Goal: Task Accomplishment & Management: Complete application form

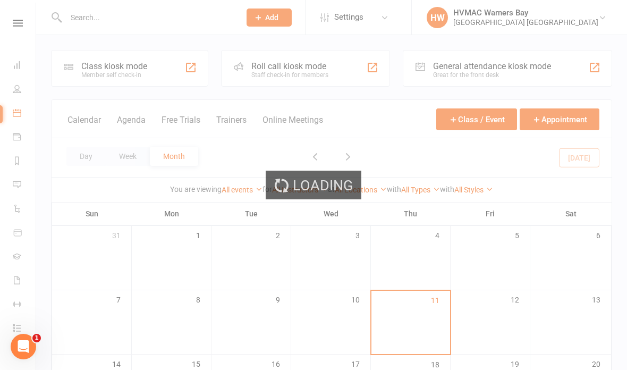
scroll to position [0, 1]
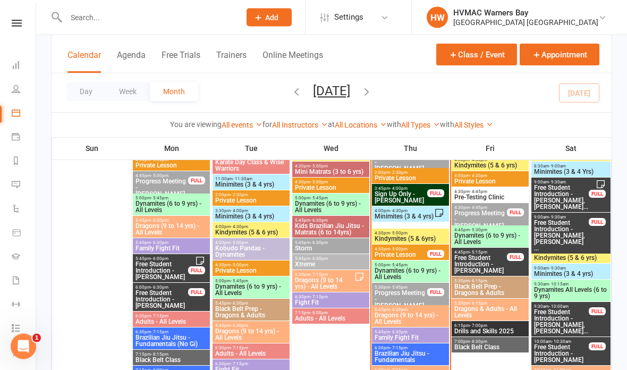
click at [419, 294] on span "Progress Meeting - Eli Berry" at bounding box center [401, 299] width 54 height 19
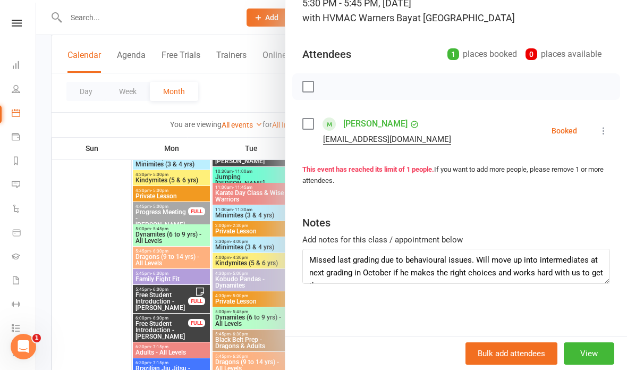
scroll to position [82, 0]
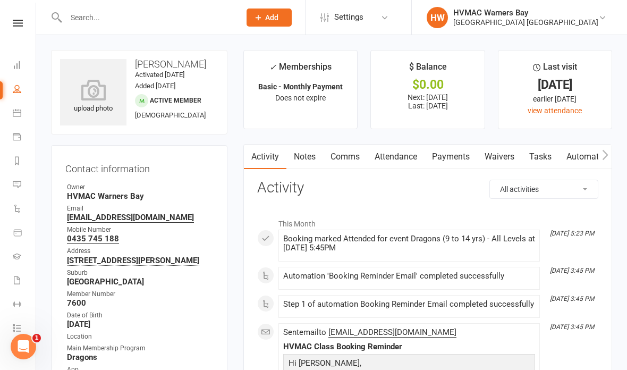
click at [504, 150] on link "Waivers" at bounding box center [499, 157] width 45 height 24
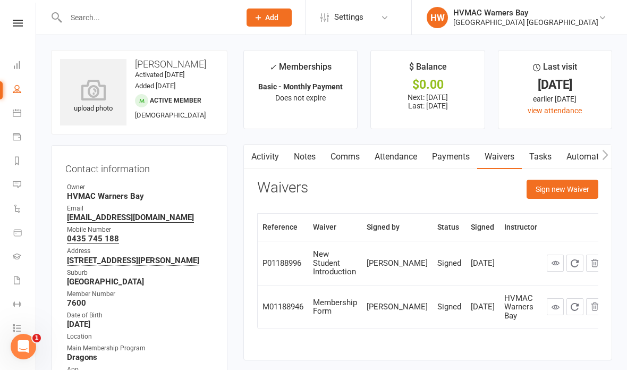
click at [572, 189] on button "Sign new Waiver" at bounding box center [563, 189] width 72 height 19
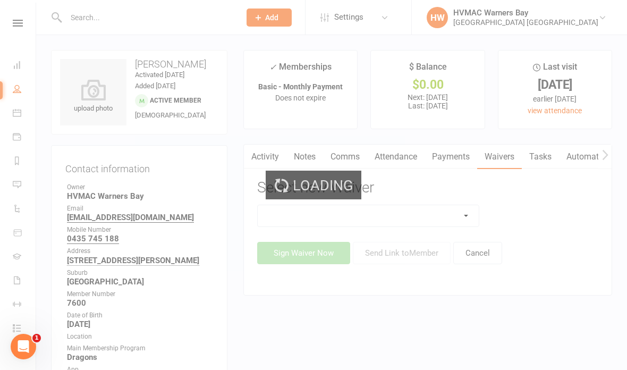
click at [454, 207] on div "Loading" at bounding box center [313, 185] width 627 height 370
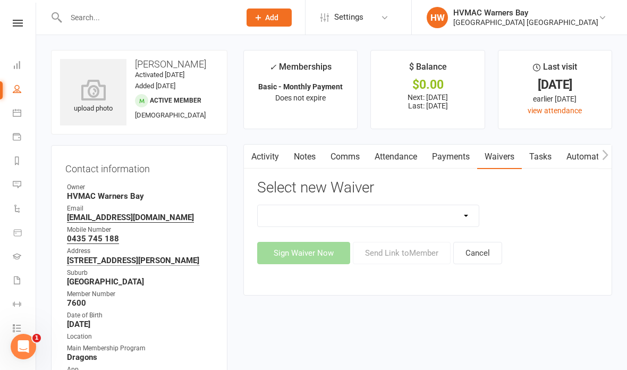
click at [456, 212] on select "Cancellation Form Cancellation Form - Kinder Kicks Fitness Challenge Goals Asse…" at bounding box center [368, 215] width 221 height 21
select select "6008"
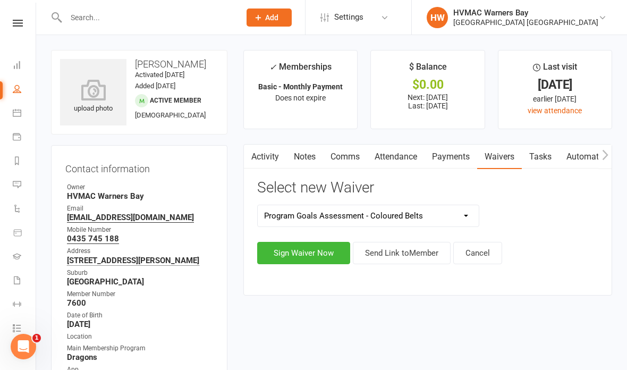
click at [306, 245] on button "Sign Waiver Now" at bounding box center [303, 253] width 93 height 22
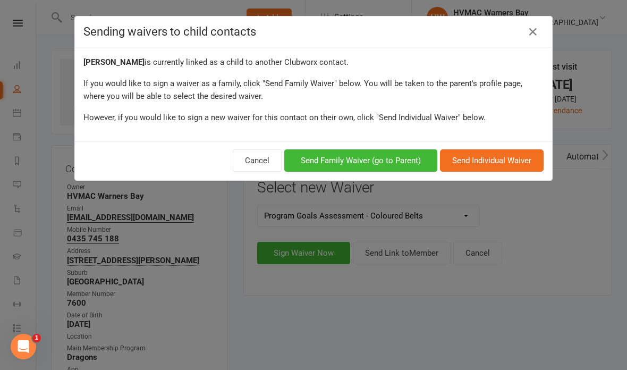
click at [402, 151] on button "Send Family Waiver (go to Parent)" at bounding box center [360, 160] width 153 height 22
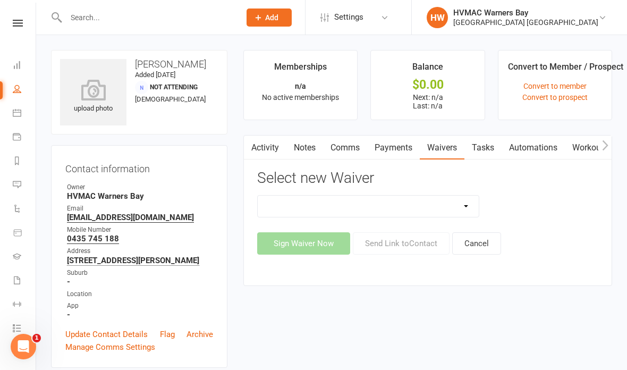
click at [396, 207] on select "Cancellation Form Cancellation Form - Kinder Kicks Fitness Challenge Goals Asse…" at bounding box center [368, 206] width 221 height 21
select select "6008"
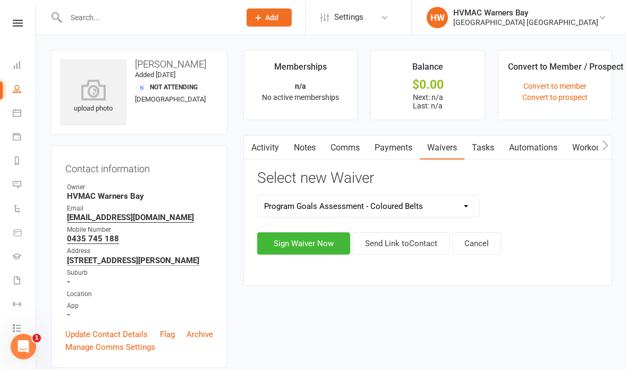
click at [305, 239] on button "Sign Waiver Now" at bounding box center [303, 243] width 93 height 22
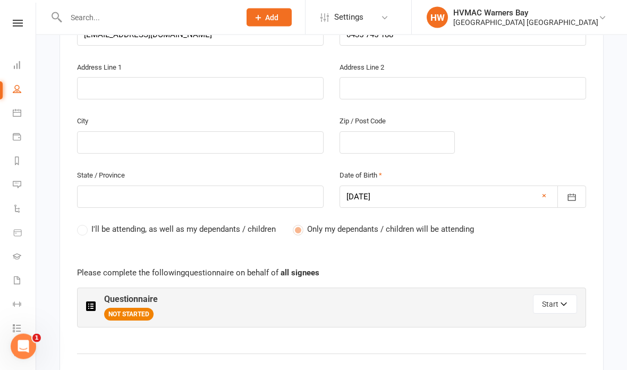
scroll to position [401, 0]
click at [558, 295] on button "Start" at bounding box center [555, 304] width 44 height 19
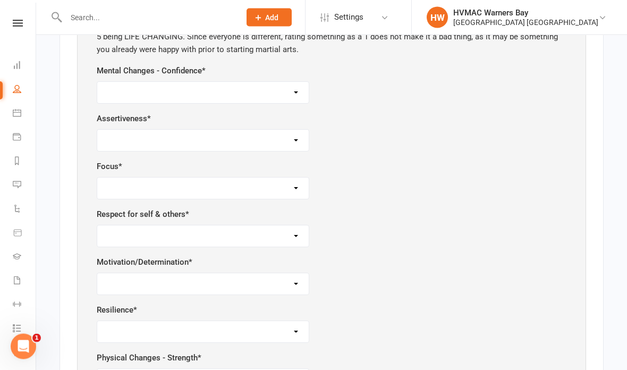
scroll to position [718, 0]
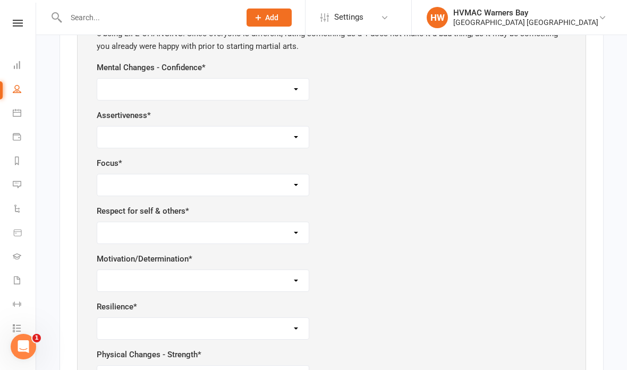
click at [231, 80] on select "1 2 3 4 5" at bounding box center [203, 89] width 212 height 21
select select "4"
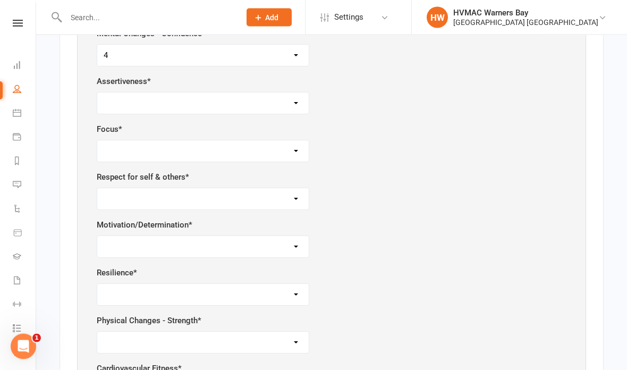
scroll to position [753, 0]
click at [247, 95] on select "1 2 3 4 5" at bounding box center [203, 102] width 212 height 21
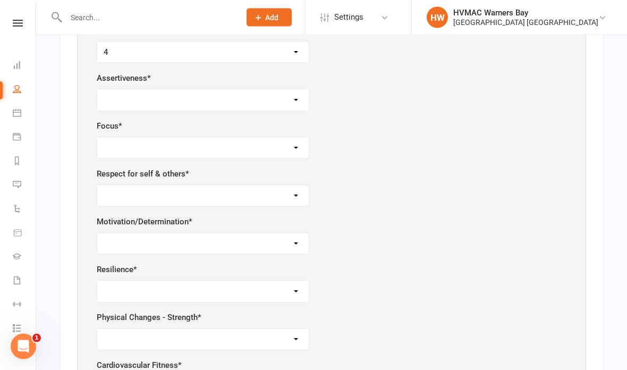
scroll to position [756, 0]
click at [272, 93] on select "1 2 3 4 5" at bounding box center [203, 99] width 212 height 21
select select "3"
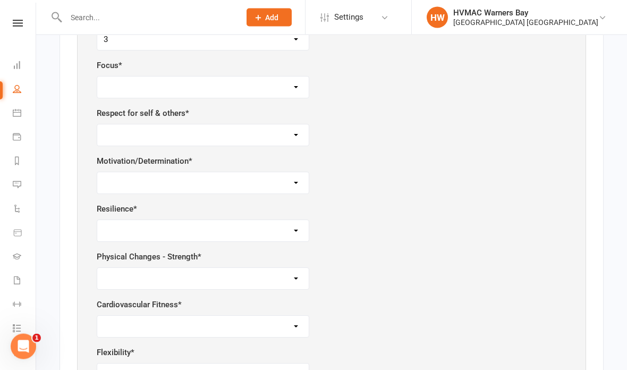
click at [283, 77] on select "1 2 3 4 5" at bounding box center [203, 87] width 212 height 21
select select "4"
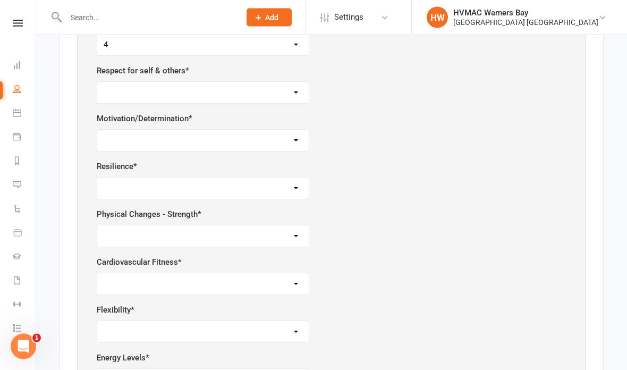
click at [272, 94] on select "1 2 3 4 5" at bounding box center [203, 92] width 212 height 21
select select "1"
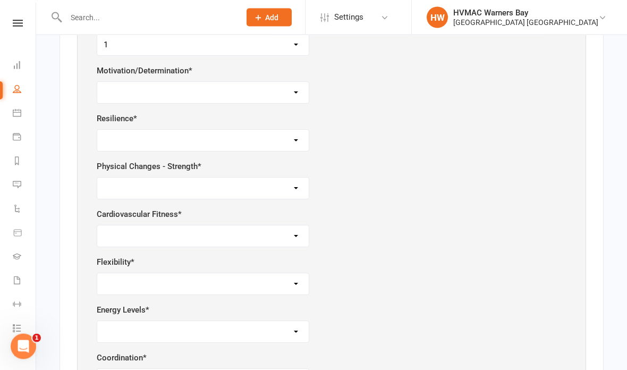
scroll to position [909, 0]
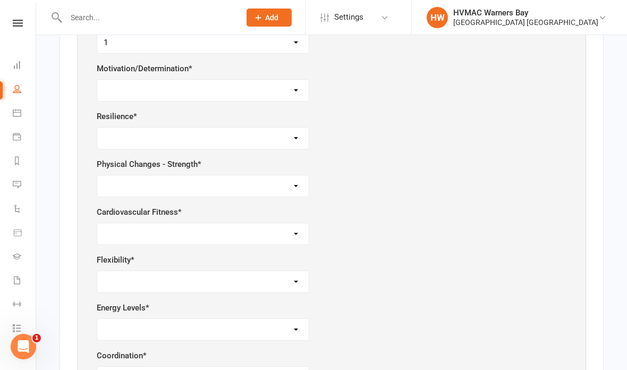
click at [288, 80] on select "1 2 3 4 5" at bounding box center [203, 90] width 212 height 21
select select "4"
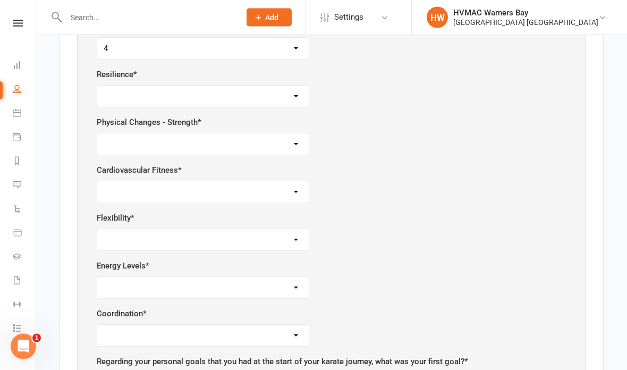
click at [282, 90] on select "1 2 3 4 5" at bounding box center [203, 96] width 212 height 21
select select "3"
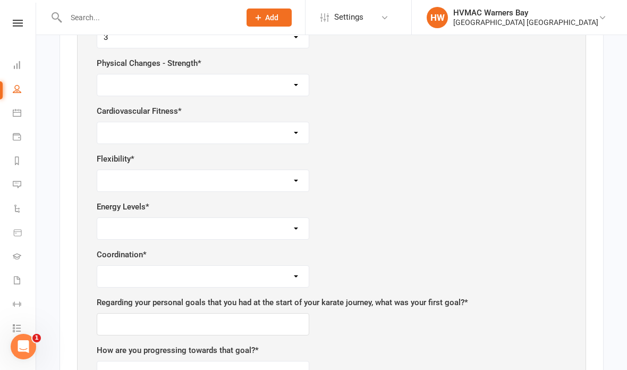
scroll to position [1012, 0]
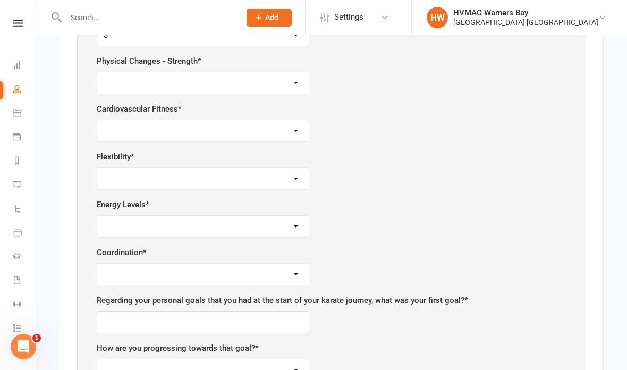
click at [284, 60] on div "Physical Changes - Strength * 1 2 3 4 5" at bounding box center [332, 74] width 470 height 39
click at [286, 76] on select "1 2 3 4 5" at bounding box center [203, 82] width 212 height 21
select select "3"
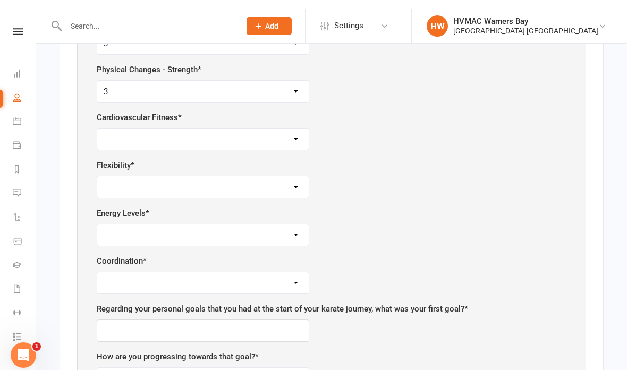
click at [264, 130] on select "1 2 3 4 5" at bounding box center [203, 130] width 212 height 21
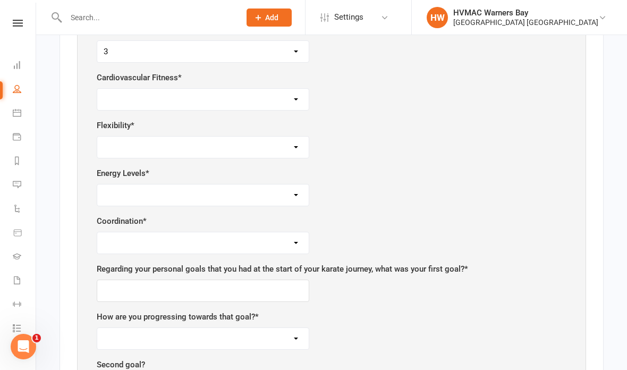
scroll to position [1044, 0]
click at [284, 88] on select "1 2 3 4 5" at bounding box center [203, 98] width 212 height 21
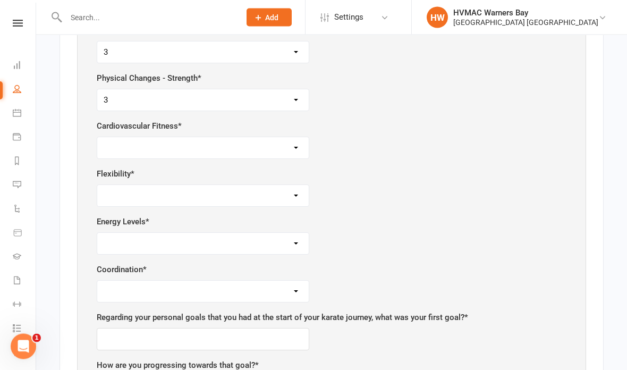
scroll to position [997, 0]
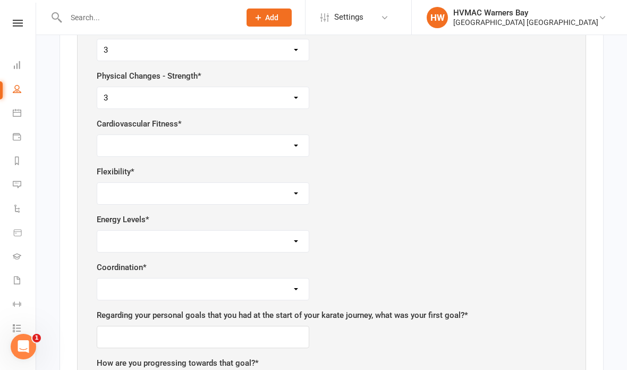
click at [269, 125] on div "Cardiovascular Fitness * 1 2 3 4 5" at bounding box center [332, 137] width 470 height 39
click at [259, 145] on select "1 2 3 4 5" at bounding box center [203, 145] width 212 height 21
select select "4"
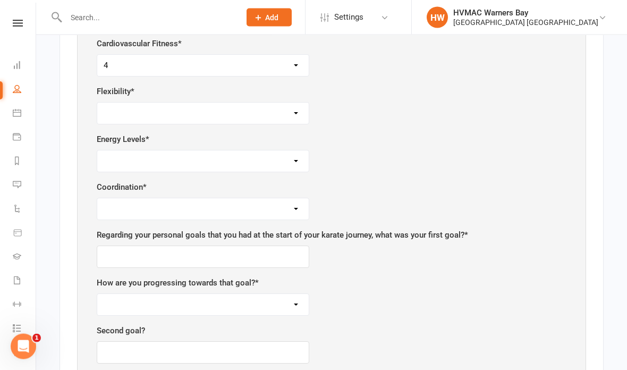
click at [249, 107] on select "1 2 3 4 5" at bounding box center [203, 113] width 212 height 21
select select "3"
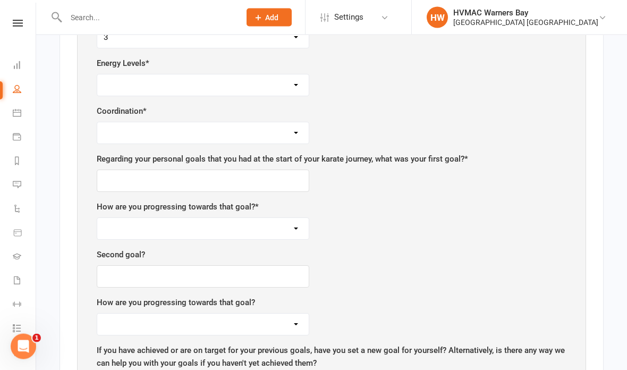
scroll to position [1155, 0]
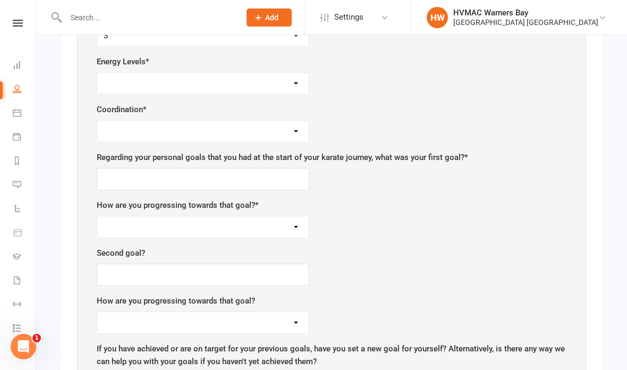
click at [254, 79] on select "1 2 3 4 5" at bounding box center [203, 83] width 212 height 21
select select "2"
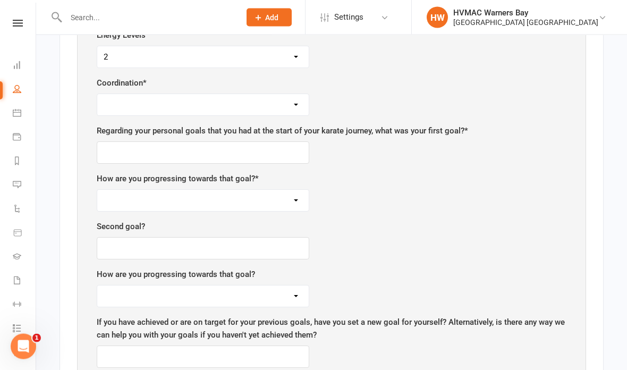
click at [269, 95] on select "1 2 3 4 5" at bounding box center [203, 105] width 212 height 21
select select "5"
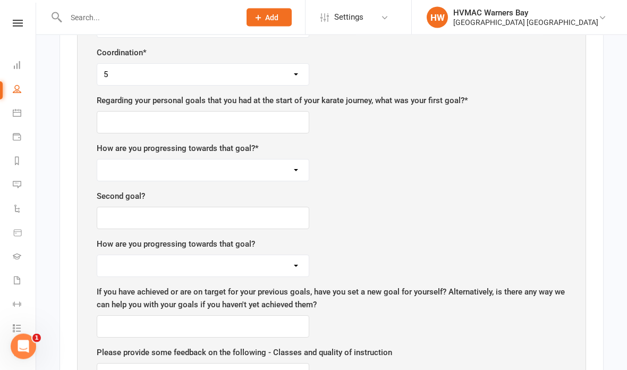
scroll to position [1211, 0]
click at [119, 113] on input "text" at bounding box center [203, 123] width 213 height 22
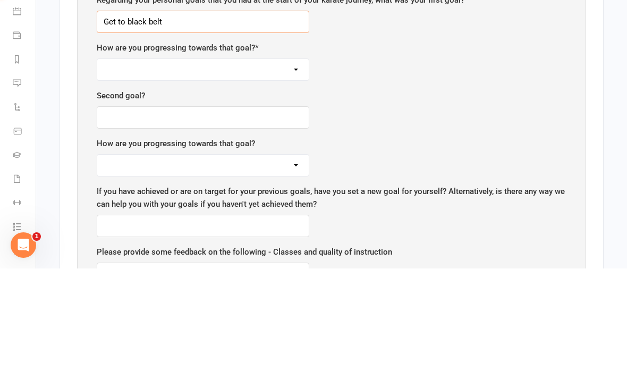
type input "Get to black belt"
click at [272, 161] on select "Having difficulty On target Achieved" at bounding box center [203, 171] width 212 height 21
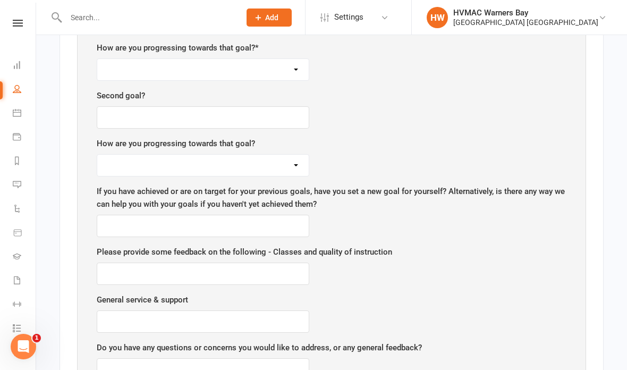
select select "Having difficulty"
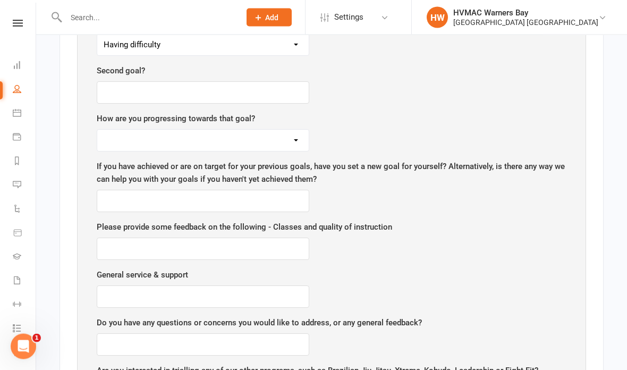
scroll to position [1337, 0]
click at [116, 88] on input "text" at bounding box center [203, 92] width 213 height 22
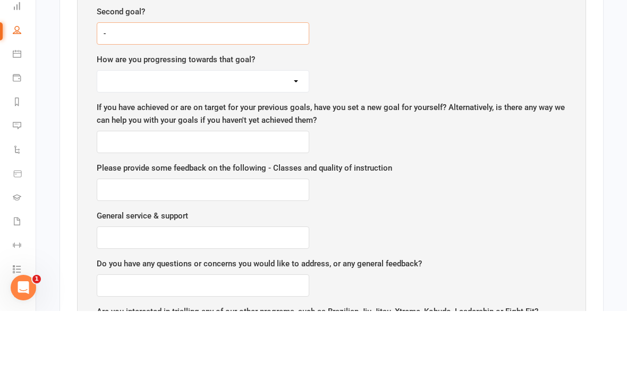
type input "-"
click at [271, 130] on select "Having difficulty On target Achieved" at bounding box center [203, 140] width 212 height 21
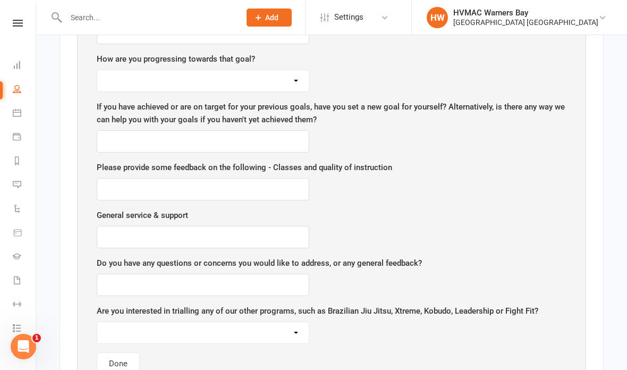
select select "On target"
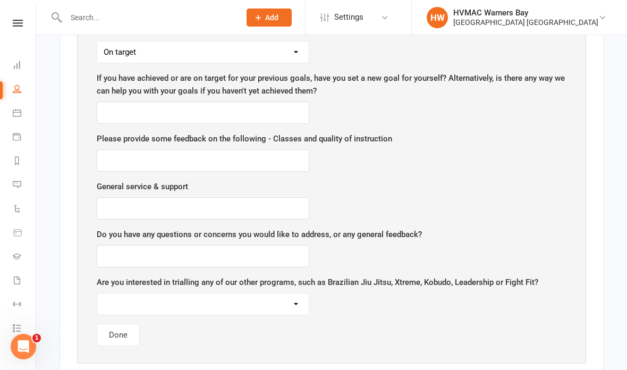
scroll to position [1437, 0]
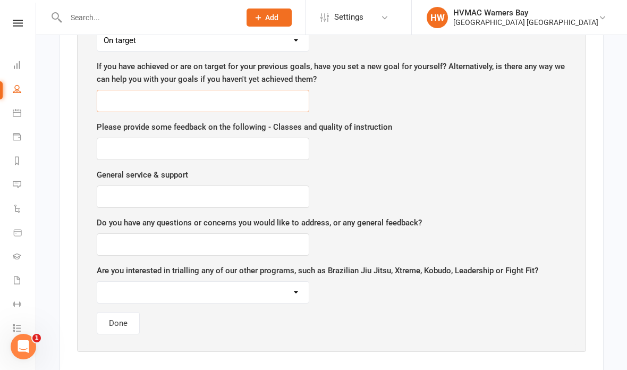
click at [119, 93] on input "text" at bounding box center [203, 101] width 213 height 22
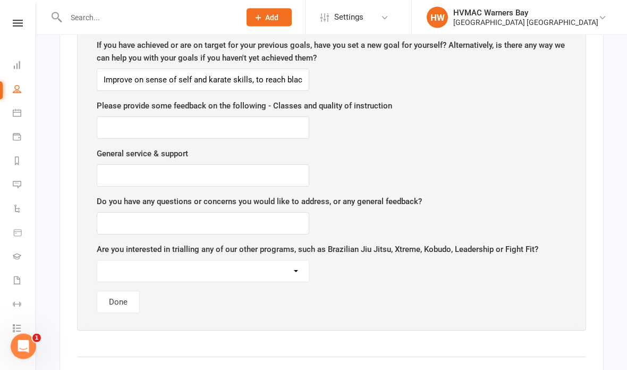
scroll to position [1449, 0]
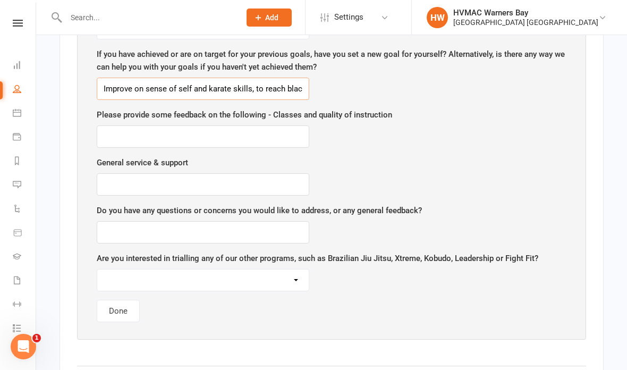
type input "Improve on sense of self and karate skills, to reach black belt"
click at [274, 135] on input "text" at bounding box center [203, 136] width 213 height 22
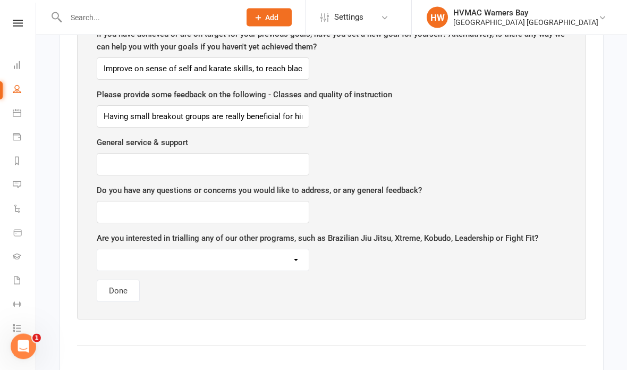
scroll to position [1471, 0]
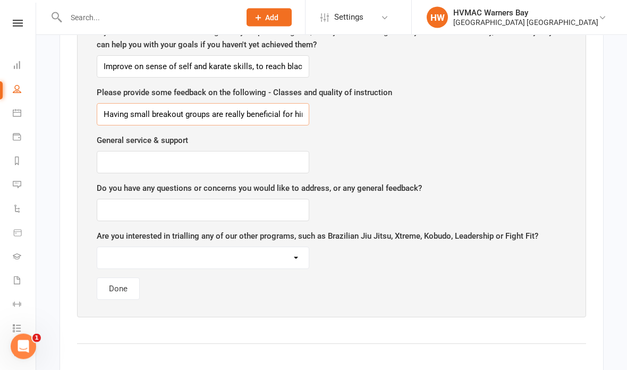
type input "Having small breakout groups are really beneficial for him when learning but ha…"
click at [279, 152] on input "text" at bounding box center [203, 163] width 213 height 22
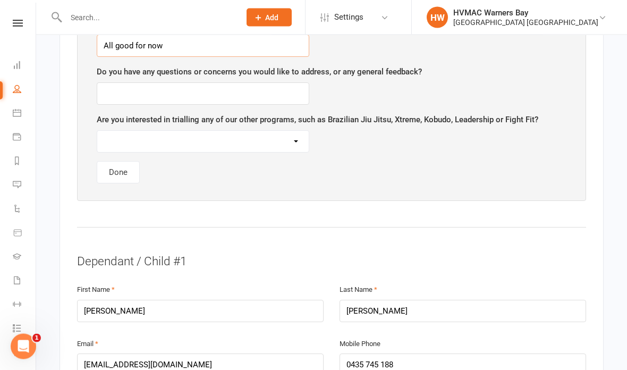
scroll to position [1589, 0]
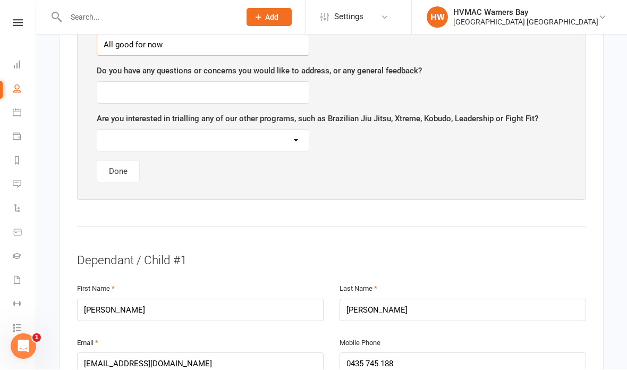
type input "All good for now"
click at [275, 82] on input "text" at bounding box center [203, 93] width 213 height 22
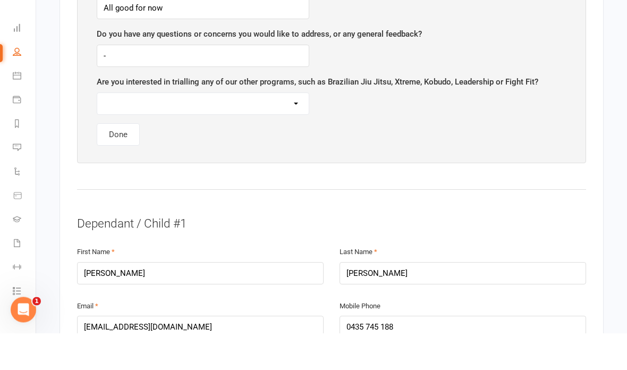
scroll to position [1626, 0]
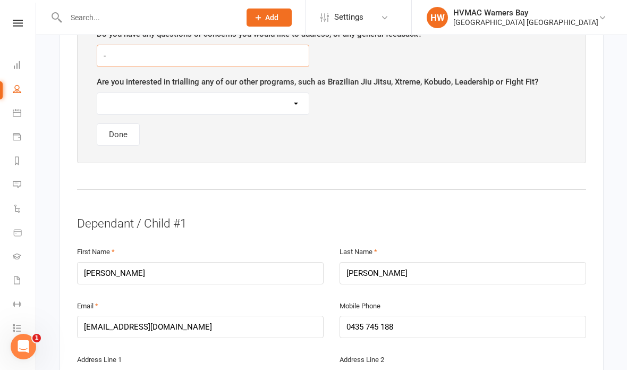
type input "-"
click at [281, 97] on select "Brazilian Jiu Jitsu Fight Fit Xtreme Leadership [PERSON_NAME]" at bounding box center [203, 103] width 212 height 21
select select "Kumite"
click at [128, 125] on button "Done" at bounding box center [118, 134] width 43 height 22
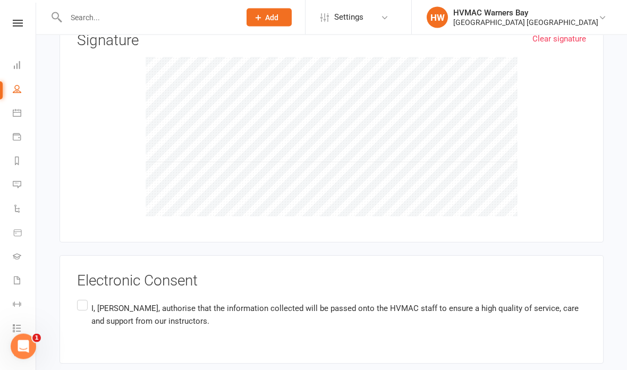
scroll to position [1134, 0]
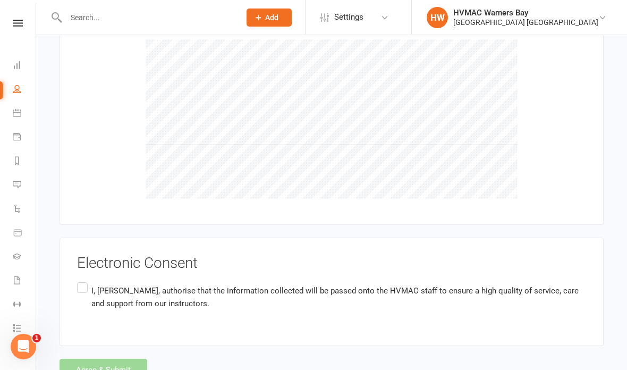
click at [82, 280] on label "I, [PERSON_NAME] , authorise that the information collected will be passed onto…" at bounding box center [331, 296] width 509 height 33
click at [82, 280] on input "I, [PERSON_NAME] , authorise that the information collected will be passed onto…" at bounding box center [80, 280] width 7 height 0
click at [94, 359] on button "Agree & Submit" at bounding box center [104, 370] width 88 height 22
